Goal: Task Accomplishment & Management: Manage account settings

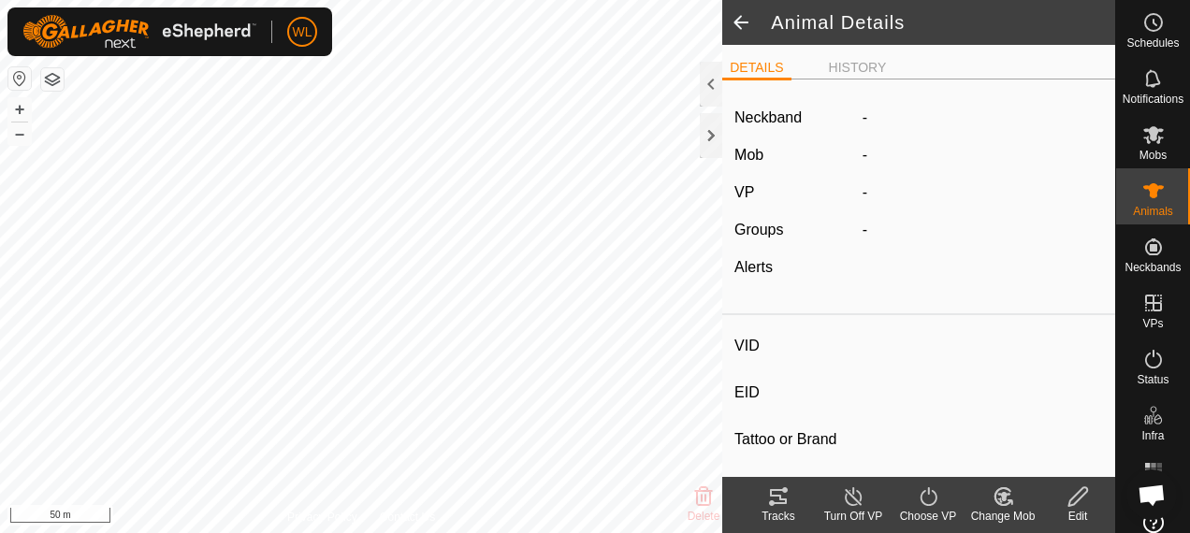
type input "Y20"
type input "-"
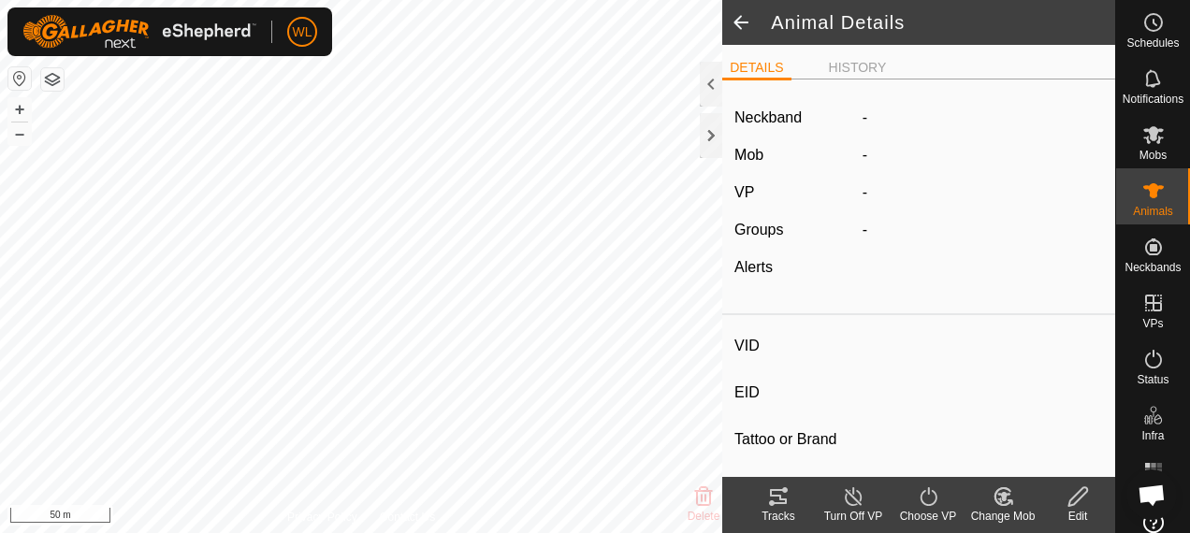
type input "0 kg"
type input "-"
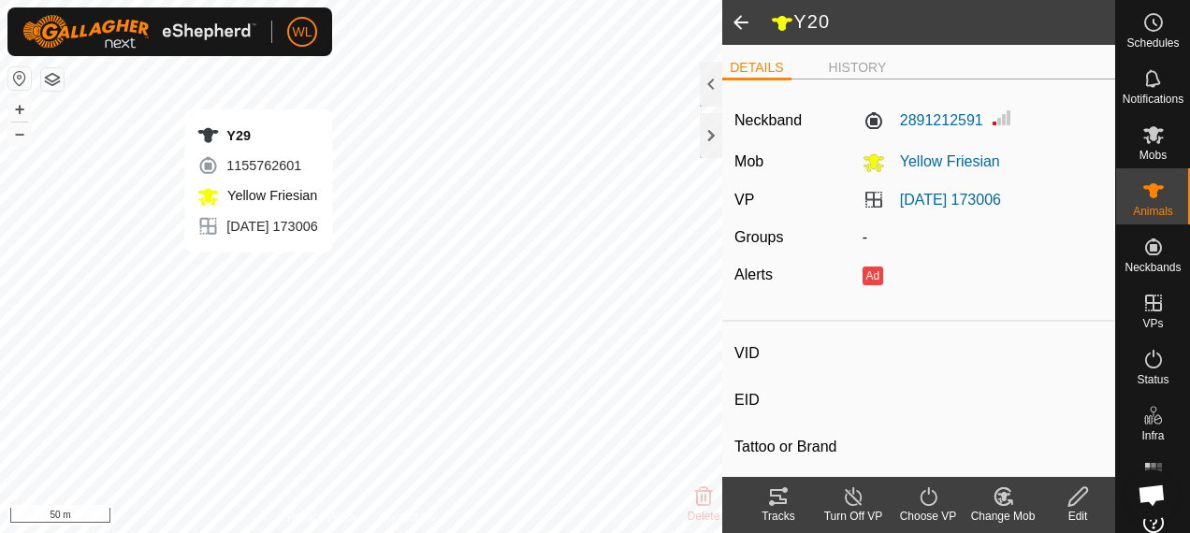
type input "Y29"
type input "-"
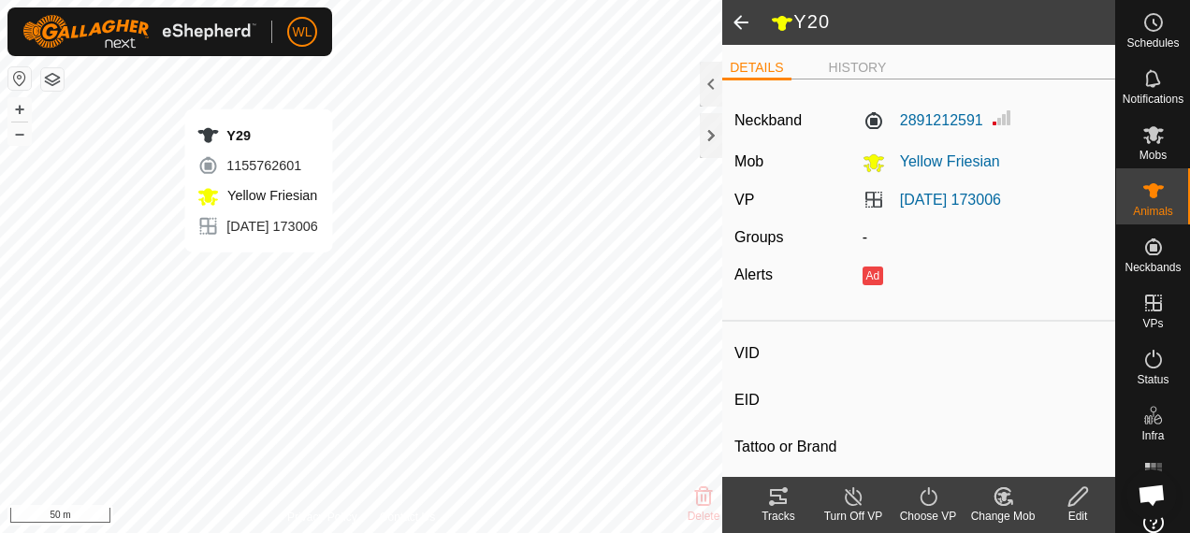
type input "0 kg"
type input "-"
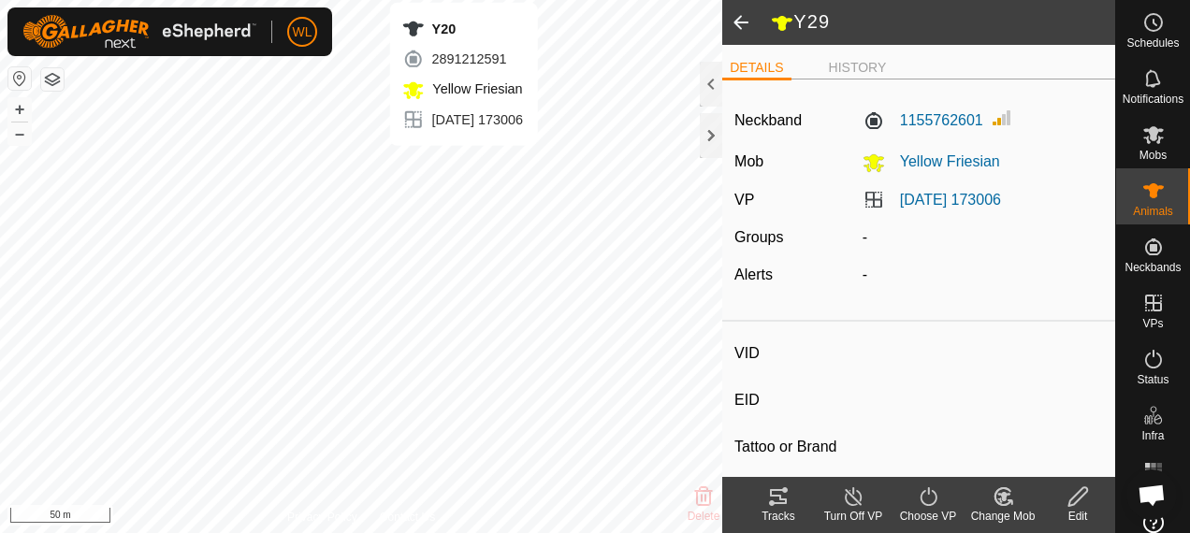
type input "Y20"
type input "-"
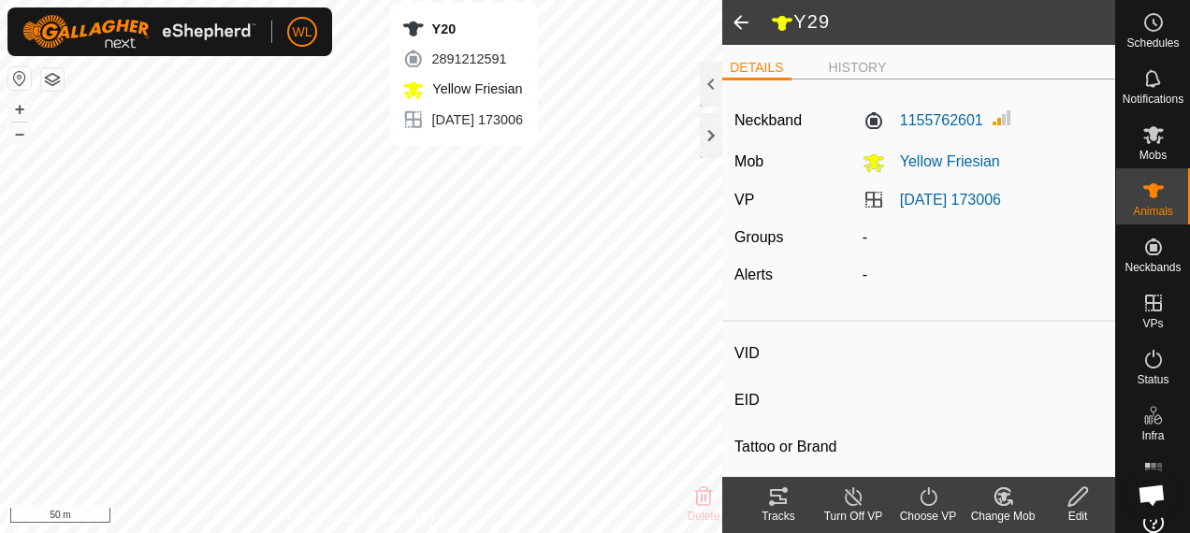
type input "0 kg"
type input "-"
